Goal: Find specific page/section: Find specific page/section

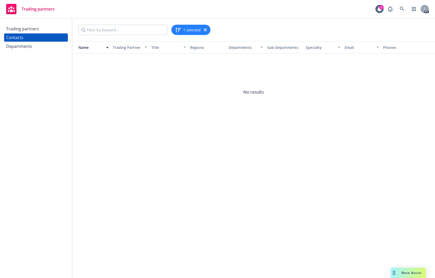
drag, startPoint x: 215, startPoint y: 125, endPoint x: 342, endPoint y: 8, distance: 172.1
click at [216, 125] on span "No results" at bounding box center [253, 91] width 363 height 77
